Goal: Find specific page/section: Find specific page/section

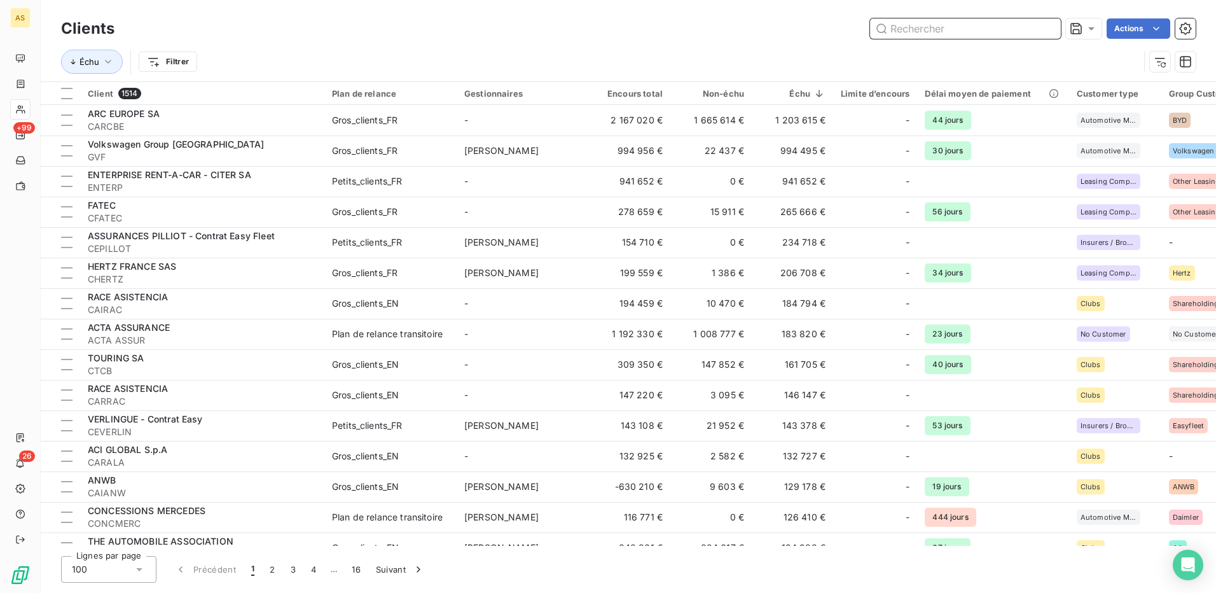
click at [898, 30] on input "text" at bounding box center [965, 28] width 191 height 20
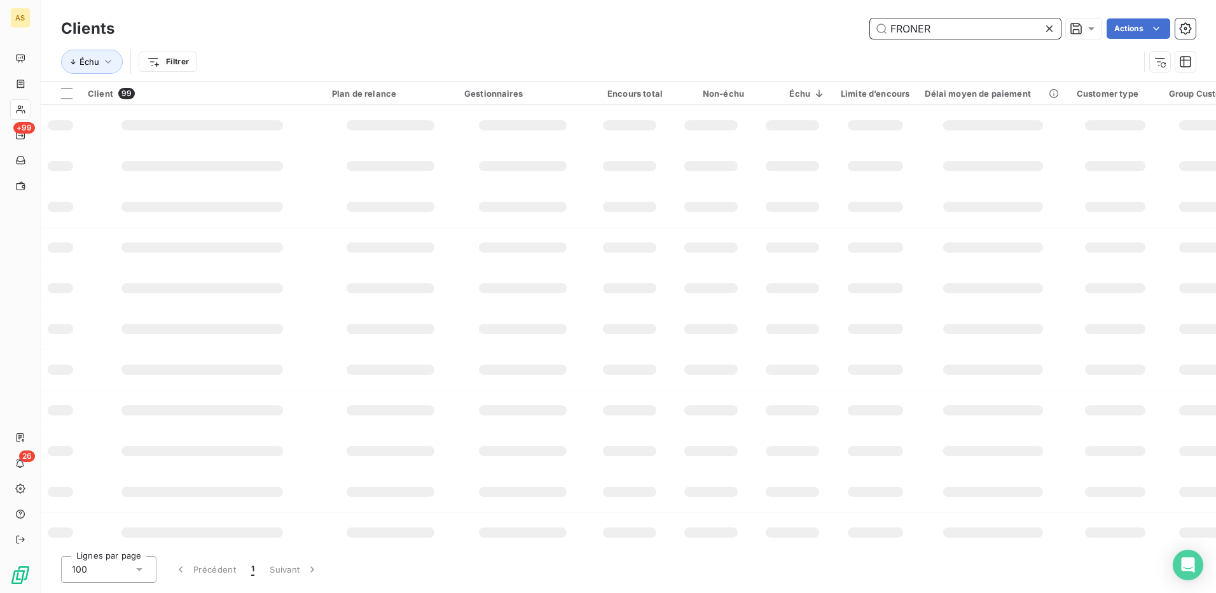
type input "FRONER"
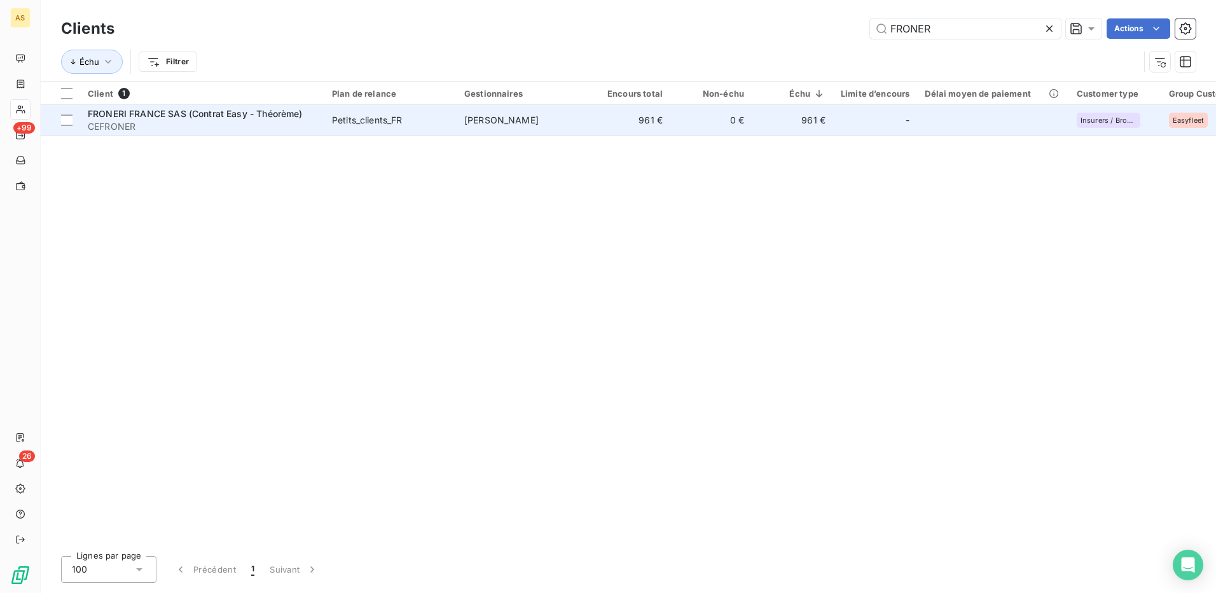
click at [341, 116] on div "Petits_clients_FR" at bounding box center [367, 120] width 71 height 13
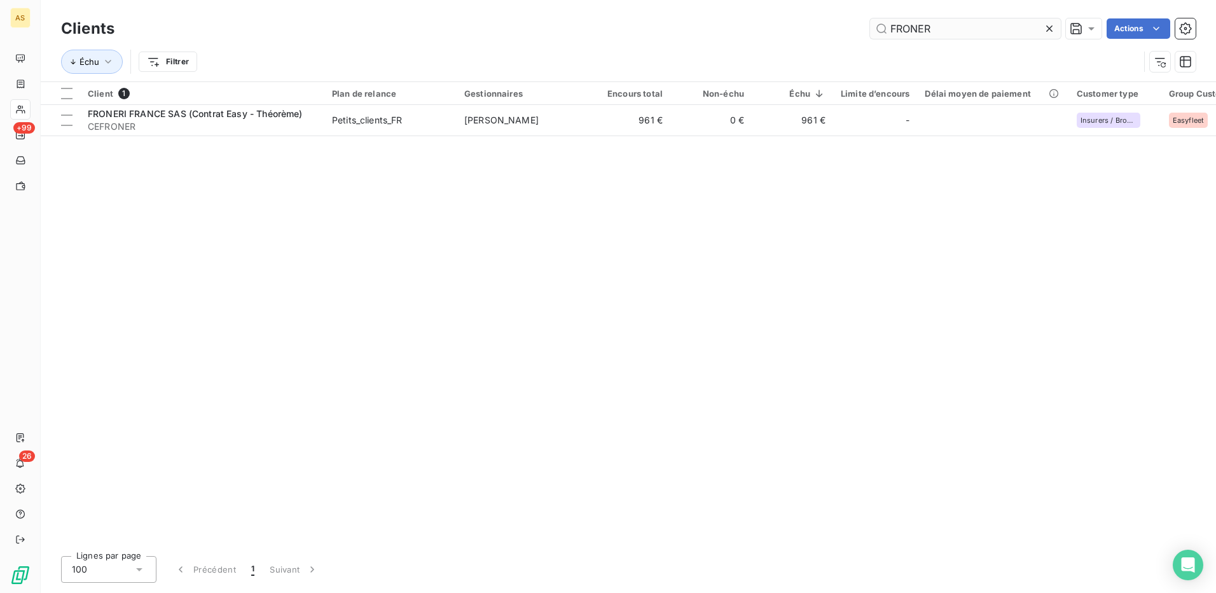
drag, startPoint x: 940, startPoint y: 31, endPoint x: 872, endPoint y: 25, distance: 68.4
click at [872, 25] on input "FRONER" at bounding box center [965, 28] width 191 height 20
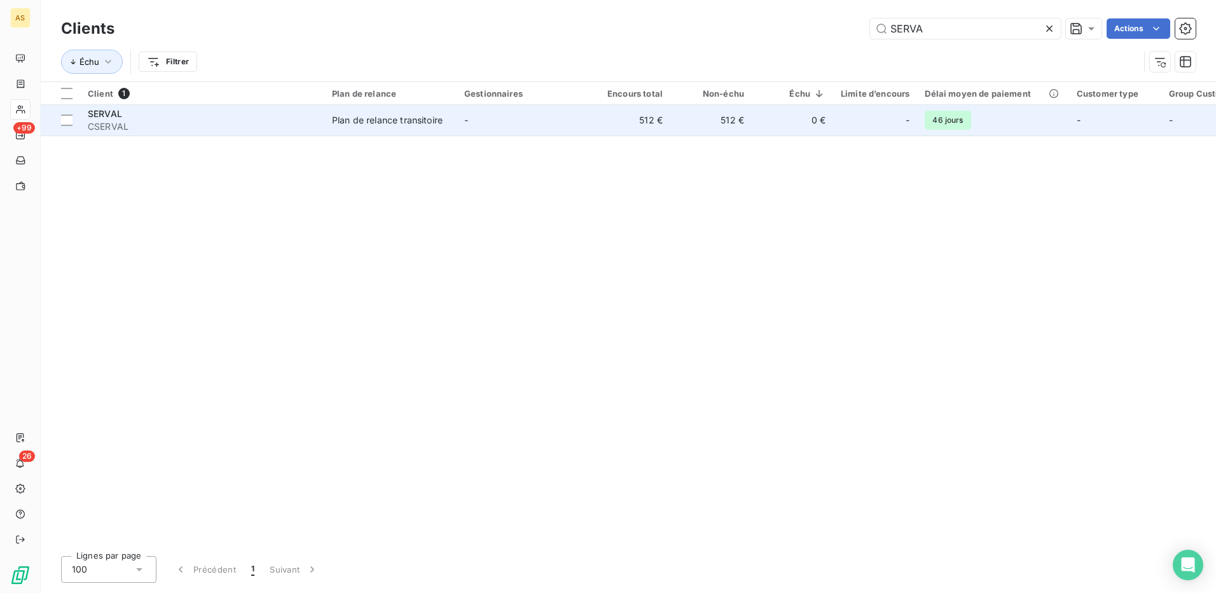
type input "SERVA"
click at [385, 127] on td "Plan de relance transitoire" at bounding box center [390, 120] width 132 height 31
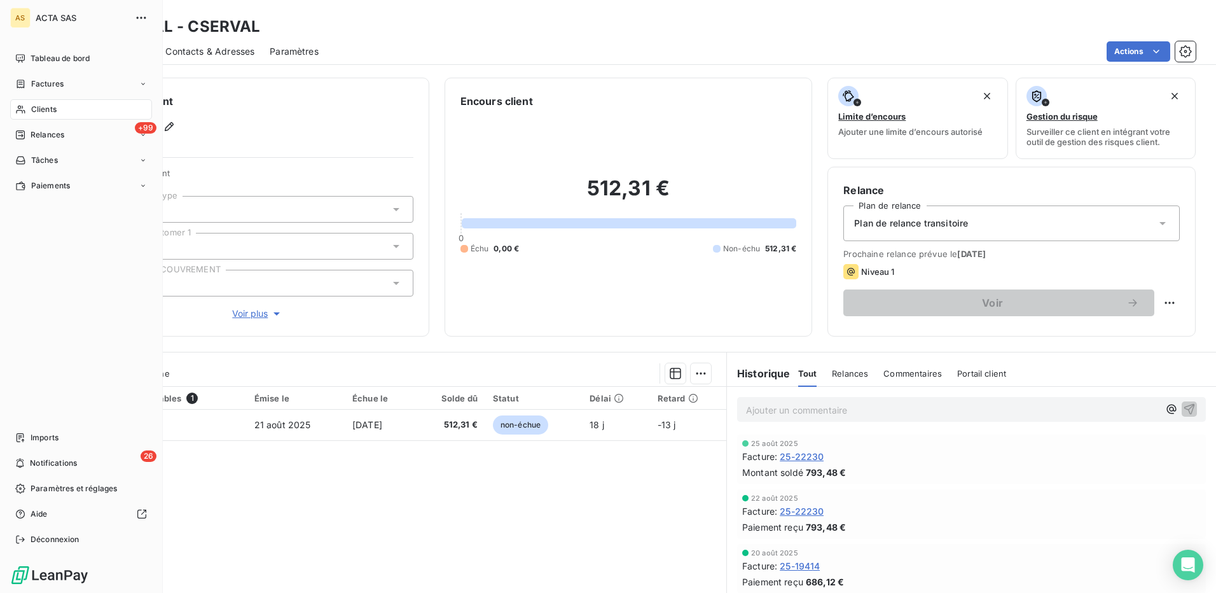
click at [45, 113] on span "Clients" at bounding box center [43, 109] width 25 height 11
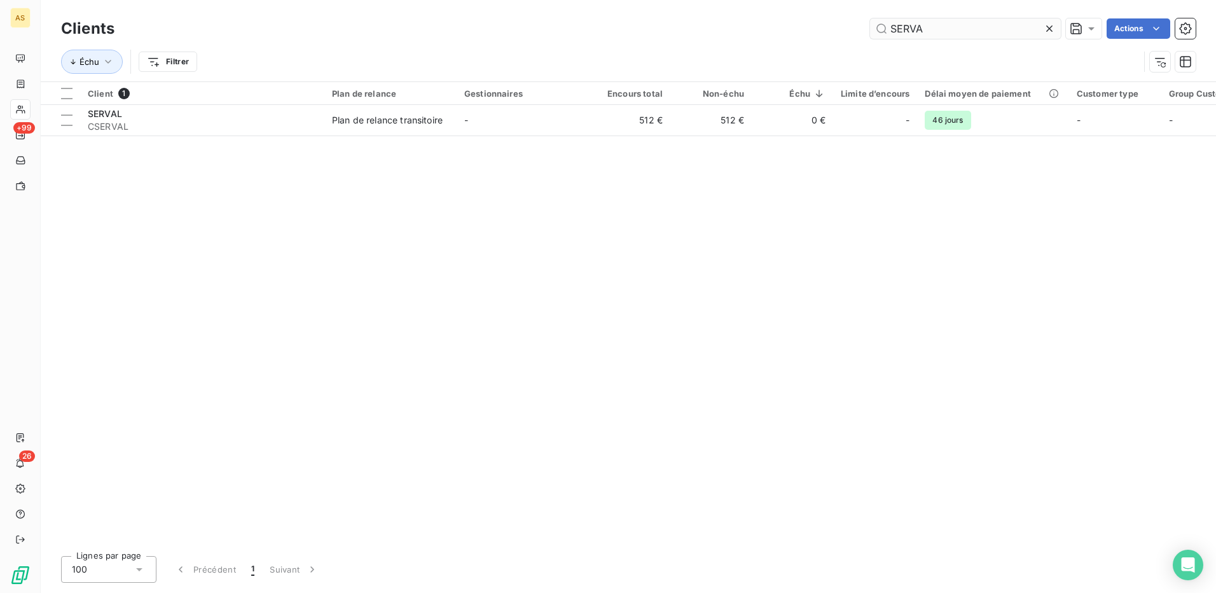
drag, startPoint x: 931, startPoint y: 32, endPoint x: 886, endPoint y: 38, distance: 45.6
click at [886, 38] on input "SERVA" at bounding box center [965, 28] width 191 height 20
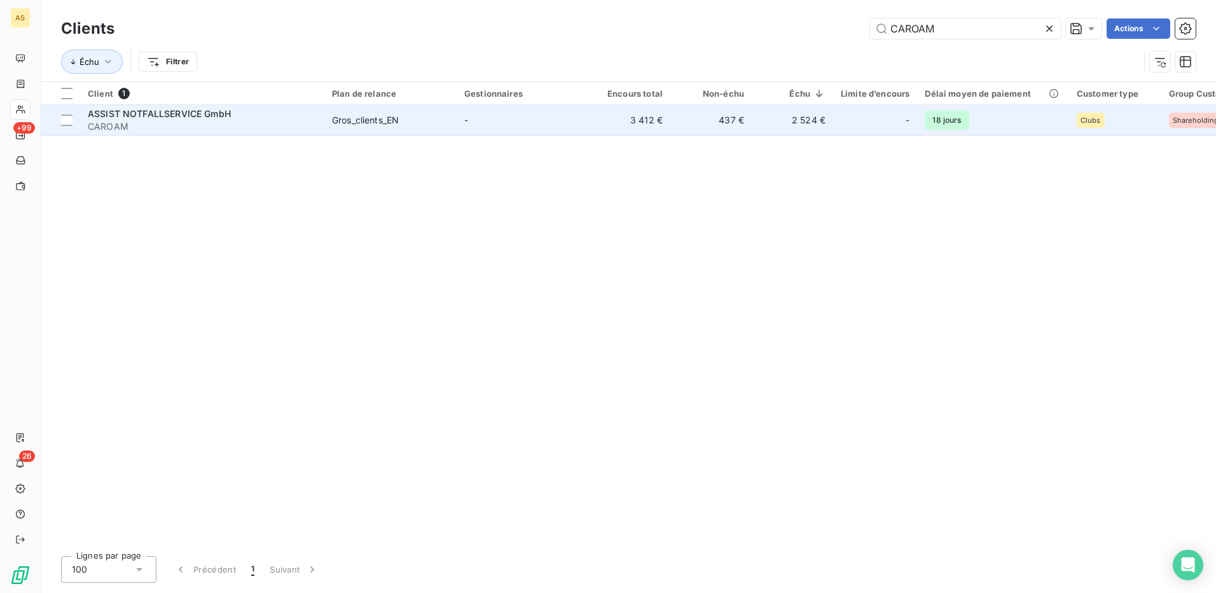
type input "CAROAM"
click at [359, 115] on div "Gros_clients_EN" at bounding box center [365, 120] width 67 height 13
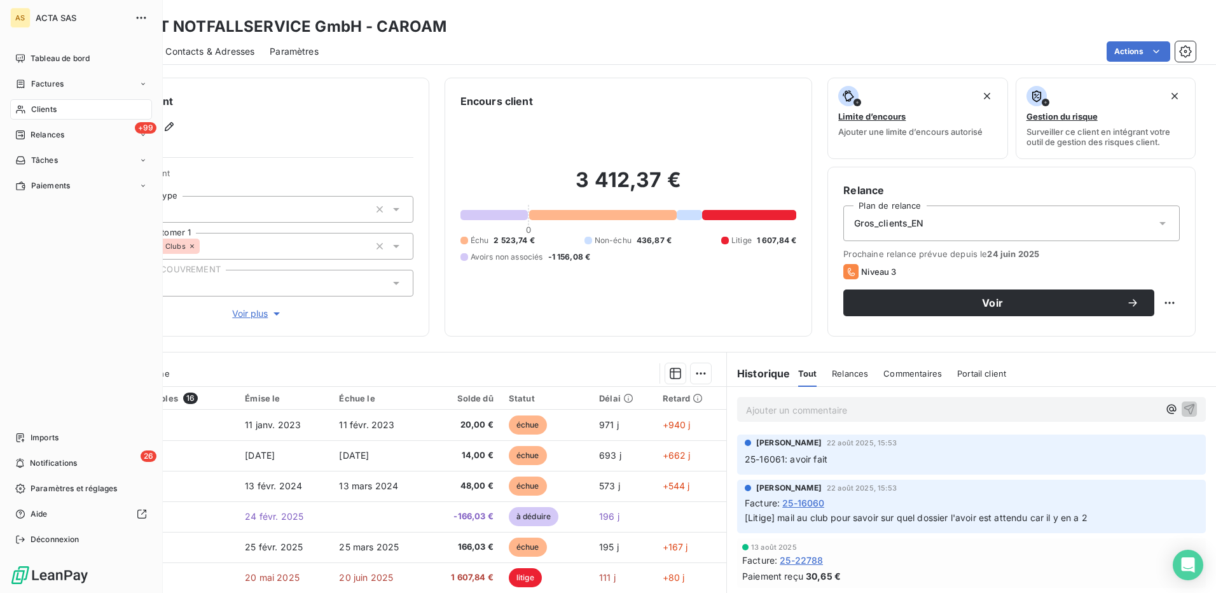
click at [37, 110] on span "Clients" at bounding box center [43, 109] width 25 height 11
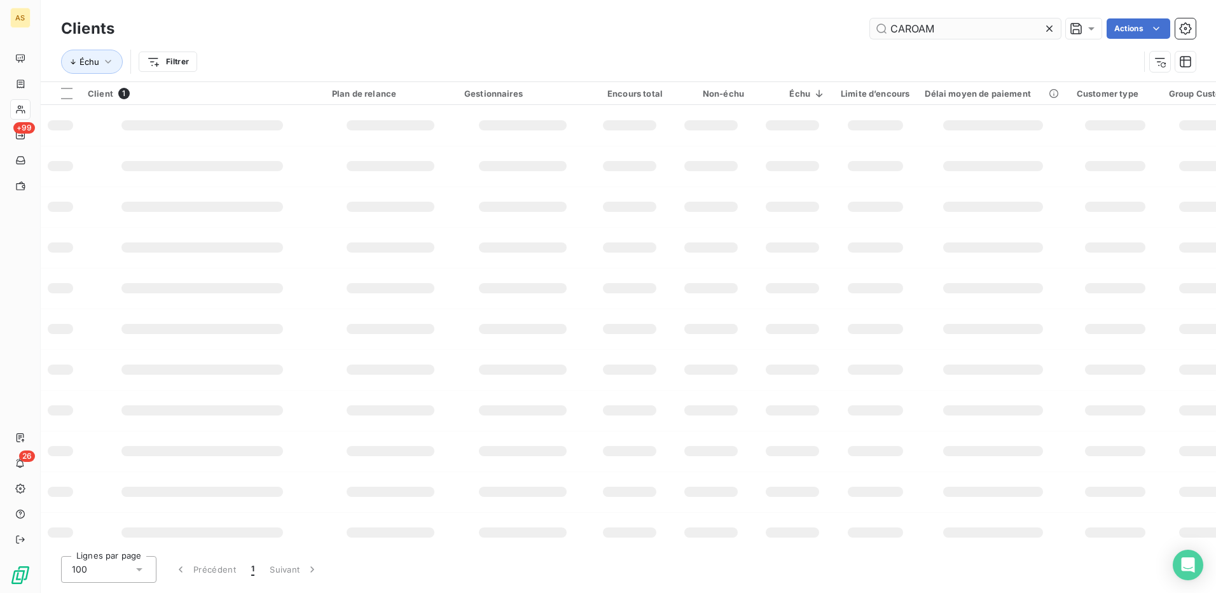
drag, startPoint x: 939, startPoint y: 29, endPoint x: 883, endPoint y: 38, distance: 56.6
click at [883, 38] on input "CAROAM" at bounding box center [965, 28] width 191 height 20
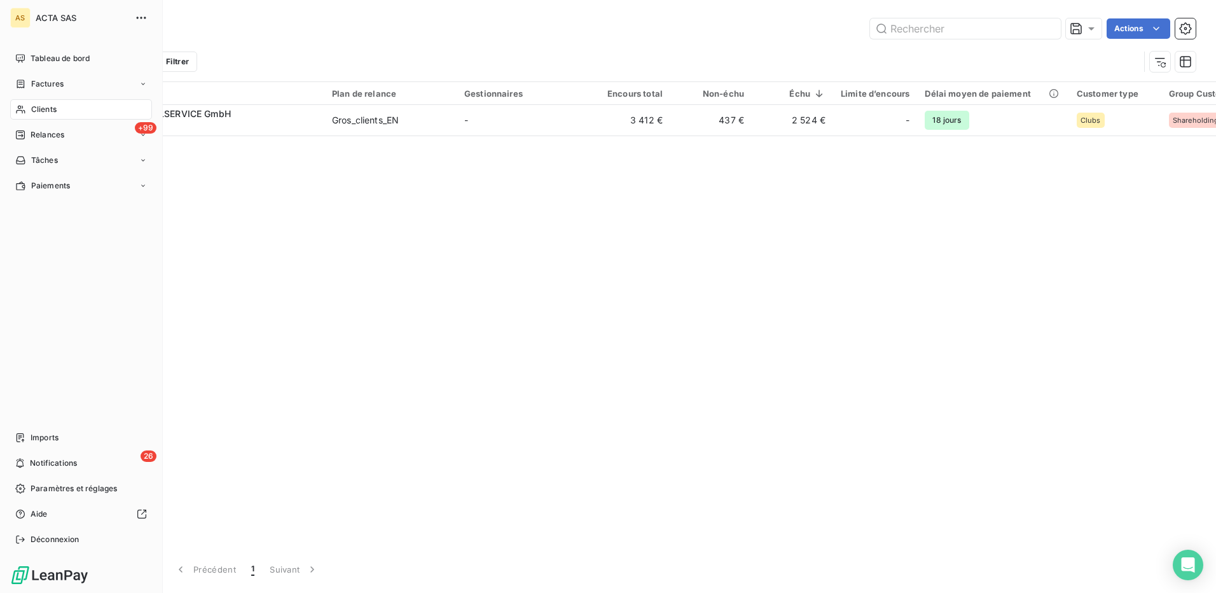
click at [45, 108] on span "Clients" at bounding box center [43, 109] width 25 height 11
